Goal: Task Accomplishment & Management: Manage account settings

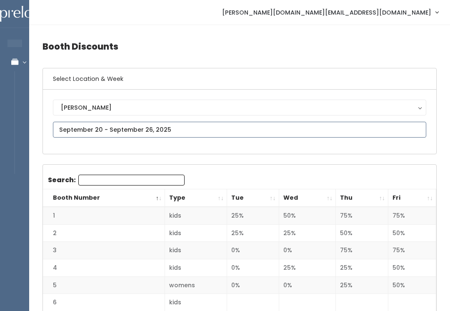
click at [225, 129] on input "text" at bounding box center [239, 130] width 373 height 16
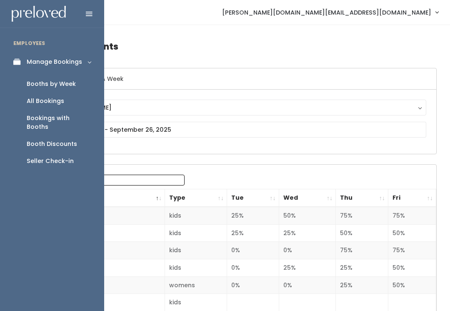
click at [60, 84] on div "Booths by Week" at bounding box center [51, 84] width 49 height 9
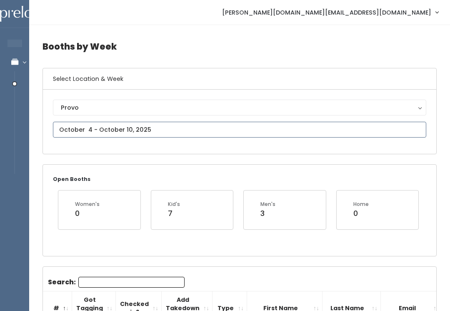
click at [226, 135] on input "text" at bounding box center [239, 130] width 373 height 16
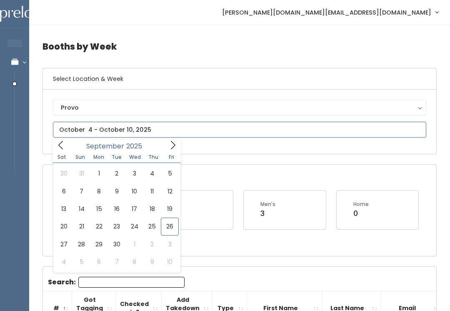
type input "September 20 to September 26"
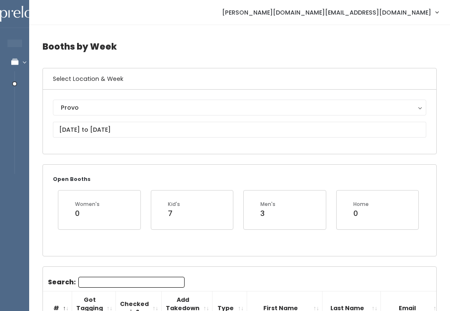
click at [150, 103] on button "Provo" at bounding box center [239, 108] width 373 height 16
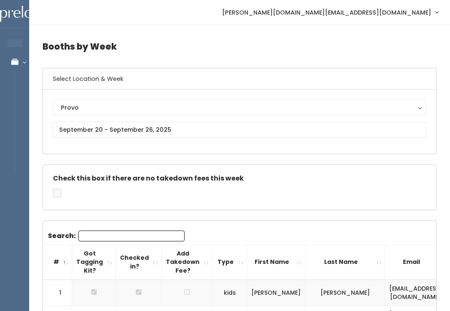
click at [178, 105] on div "Provo" at bounding box center [240, 107] width 358 height 9
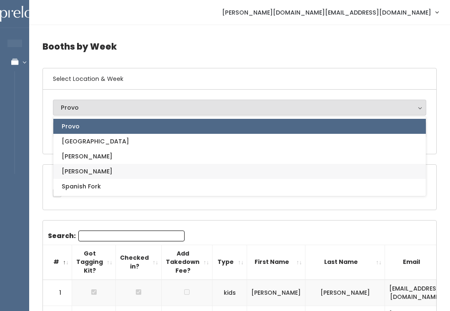
click at [111, 171] on link "[PERSON_NAME]" at bounding box center [239, 171] width 373 height 15
select select "3"
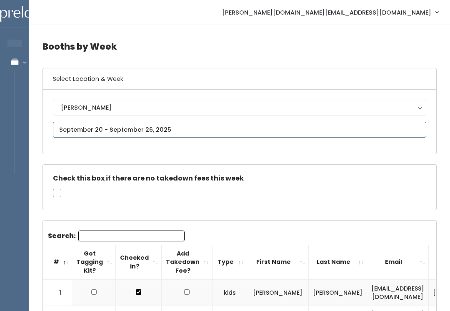
click at [189, 138] on input "text" at bounding box center [239, 130] width 373 height 16
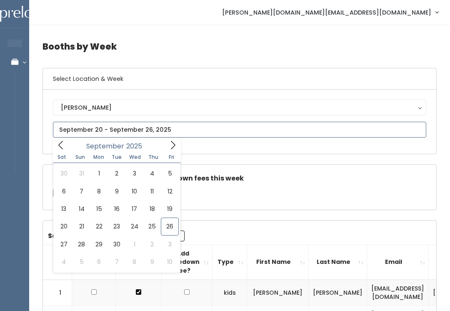
type input "September 27 to October 3"
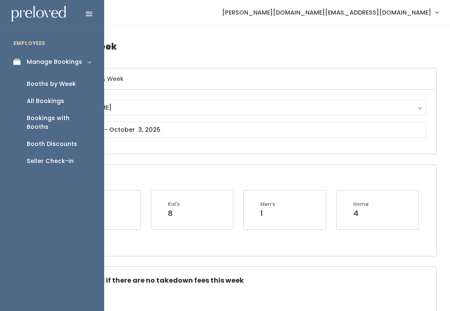
click at [30, 140] on div "Booth Discounts" at bounding box center [52, 144] width 50 height 9
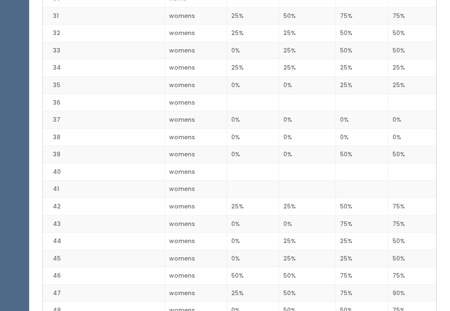
scroll to position [721, 0]
